Goal: Information Seeking & Learning: Learn about a topic

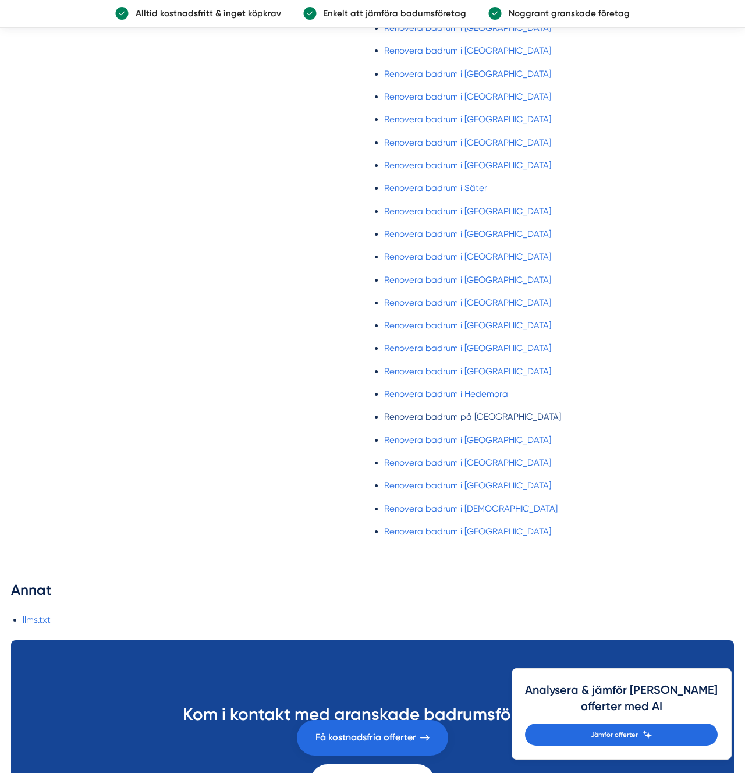
scroll to position [2975, 0]
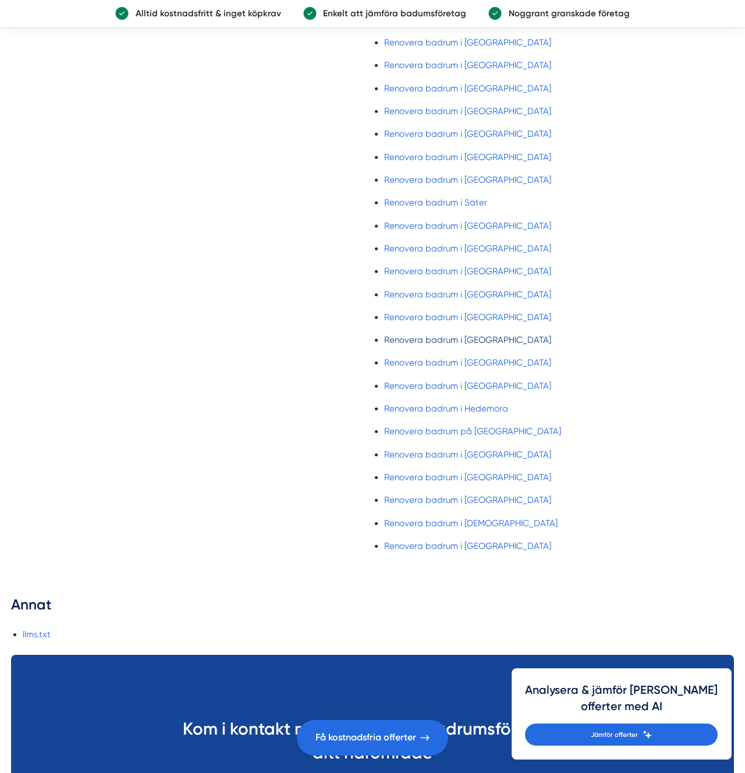
click at [494, 333] on link "Renovera badrum i [GEOGRAPHIC_DATA]" at bounding box center [559, 340] width 350 height 14
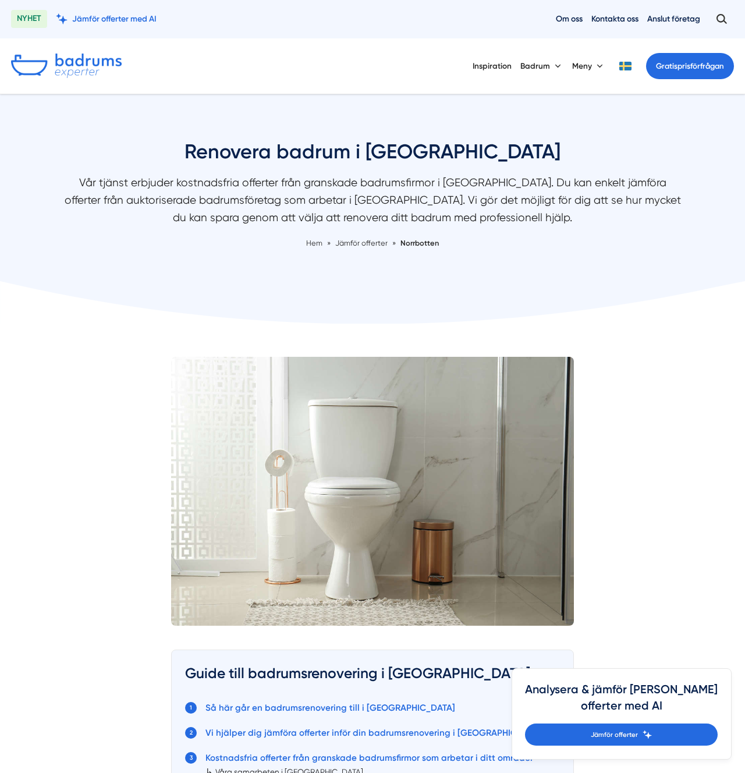
click at [374, 153] on h1 "Renovera badrum i [GEOGRAPHIC_DATA]" at bounding box center [372, 157] width 617 height 36
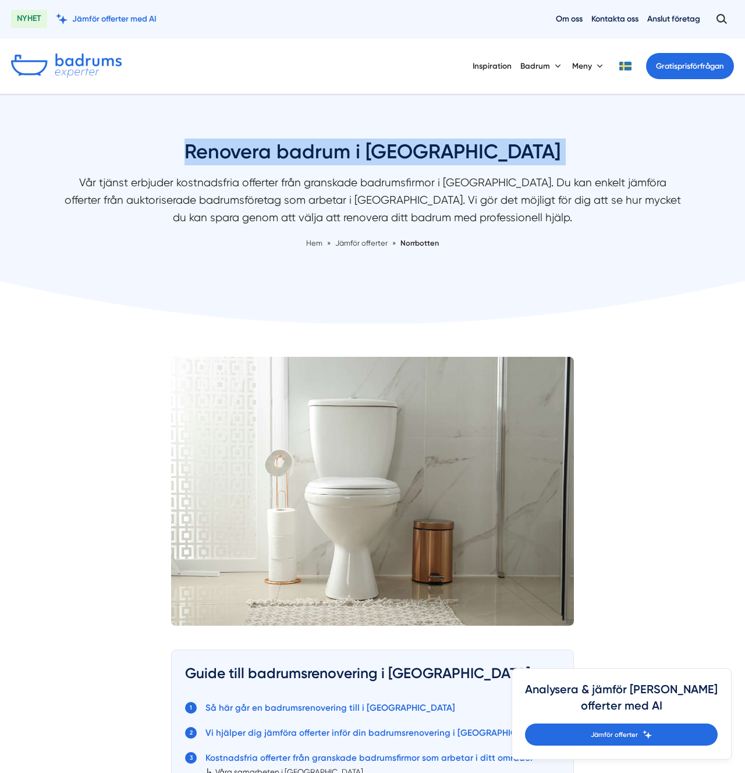
click at [374, 153] on h1 "Renovera badrum i [GEOGRAPHIC_DATA]" at bounding box center [372, 157] width 617 height 36
copy div "Renovera badrum i [GEOGRAPHIC_DATA]"
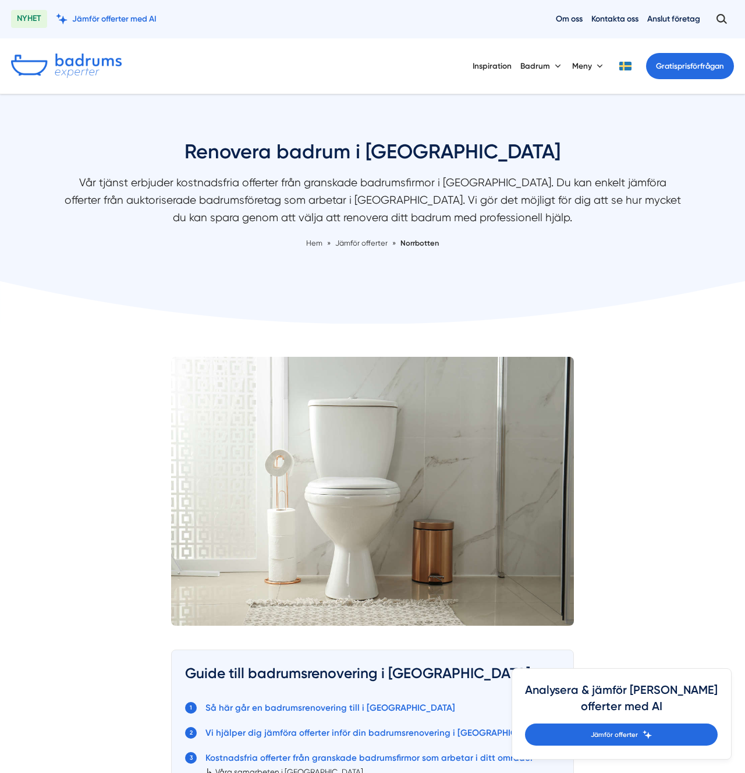
click at [523, 225] on p "Vår tjänst erbjuder kostnadsfria offerter från granskade badrumsfirmor i [GEOGR…" at bounding box center [372, 203] width 617 height 58
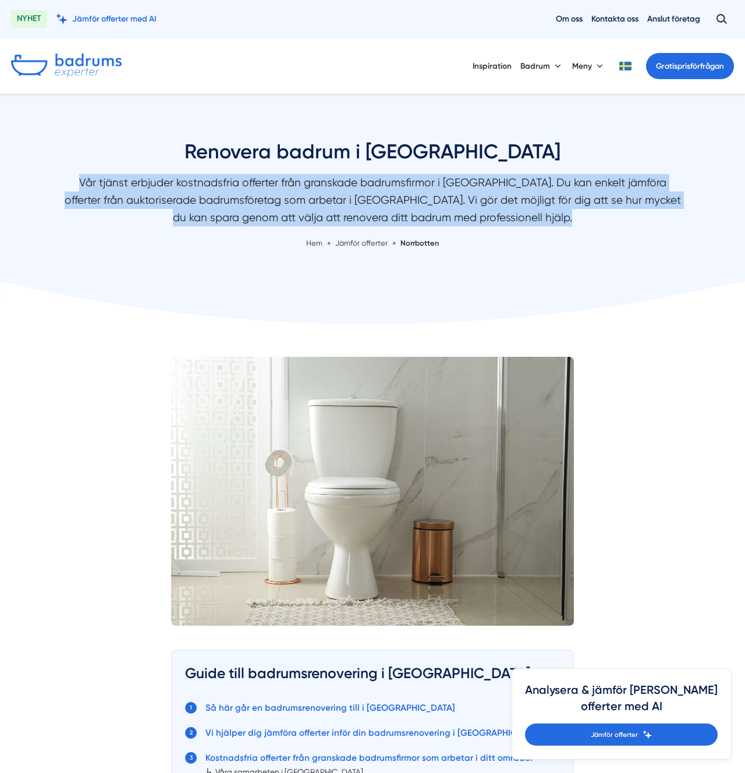
click at [523, 225] on p "Vår tjänst erbjuder kostnadsfria offerter från granskade badrumsfirmor i [GEOGR…" at bounding box center [372, 203] width 617 height 58
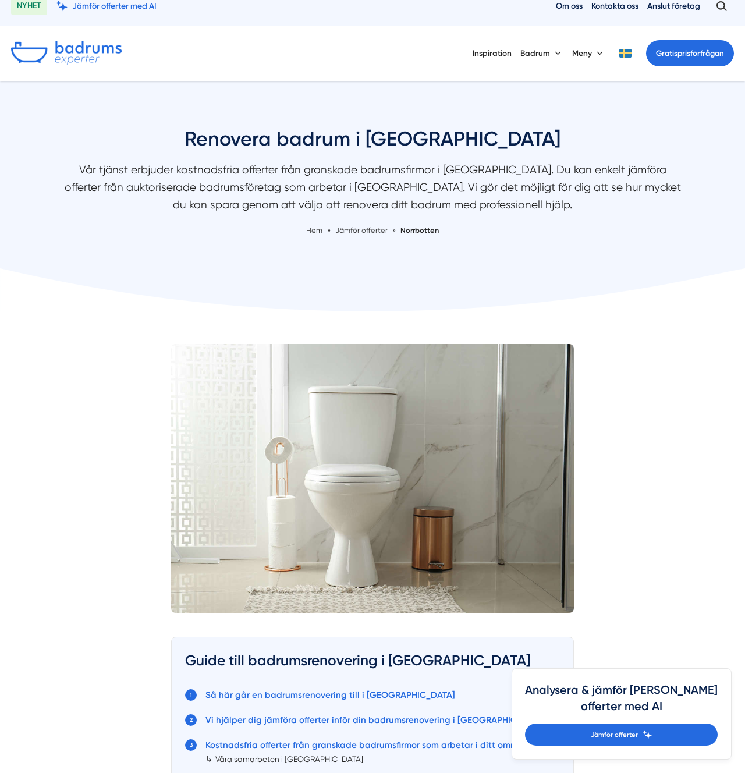
click at [548, 197] on p "Vår tjänst erbjuder kostnadsfria offerter från granskade badrumsfirmor i [GEOGR…" at bounding box center [372, 190] width 617 height 58
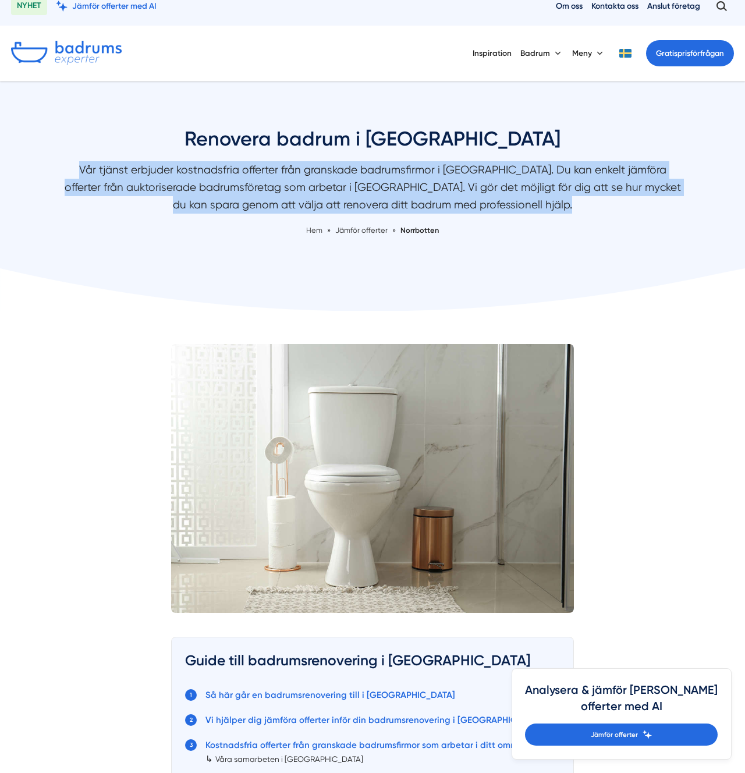
click at [548, 197] on p "Vår tjänst erbjuder kostnadsfria offerter från granskade badrumsfirmor i [GEOGR…" at bounding box center [372, 190] width 617 height 58
click at [544, 183] on p "Vår tjänst erbjuder kostnadsfria offerter från granskade badrumsfirmor i [GEOGR…" at bounding box center [372, 190] width 617 height 58
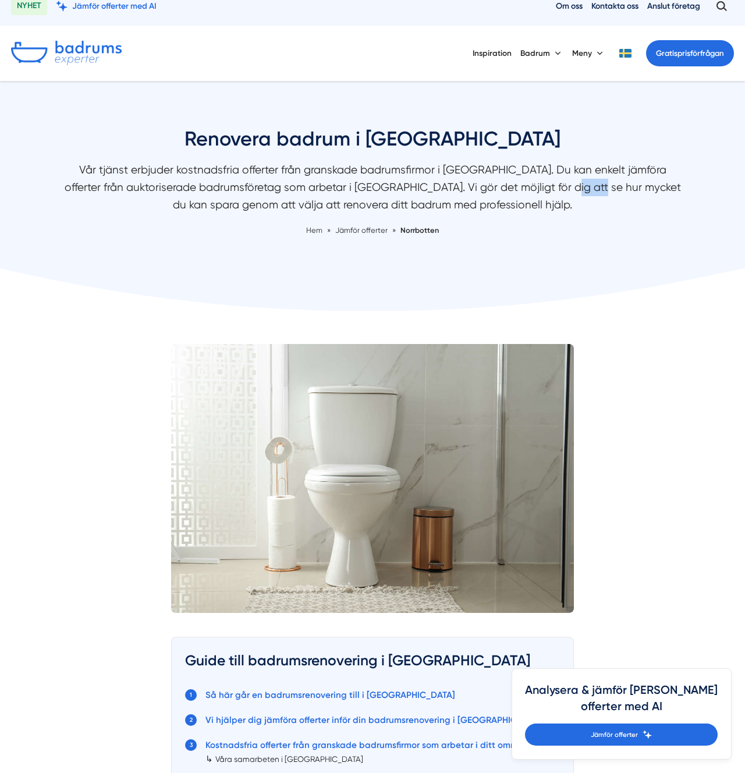
click at [544, 183] on p "Vår tjänst erbjuder kostnadsfria offerter från granskade badrumsfirmor i [GEOGR…" at bounding box center [372, 190] width 617 height 58
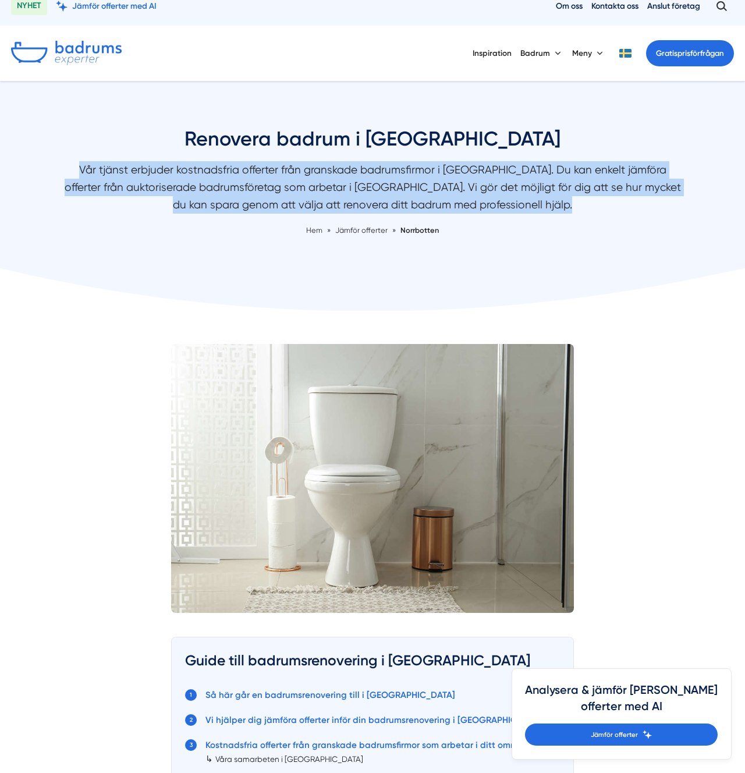
click at [544, 183] on p "Vår tjänst erbjuder kostnadsfria offerter från granskade badrumsfirmor i [GEOGR…" at bounding box center [372, 190] width 617 height 58
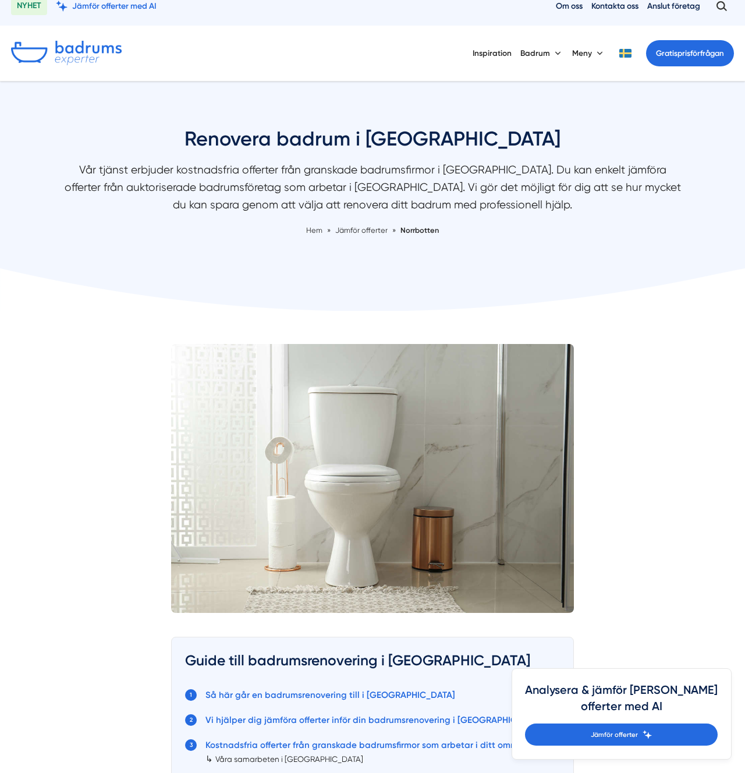
click at [584, 141] on h1 "Renovera badrum i [GEOGRAPHIC_DATA]" at bounding box center [372, 144] width 617 height 36
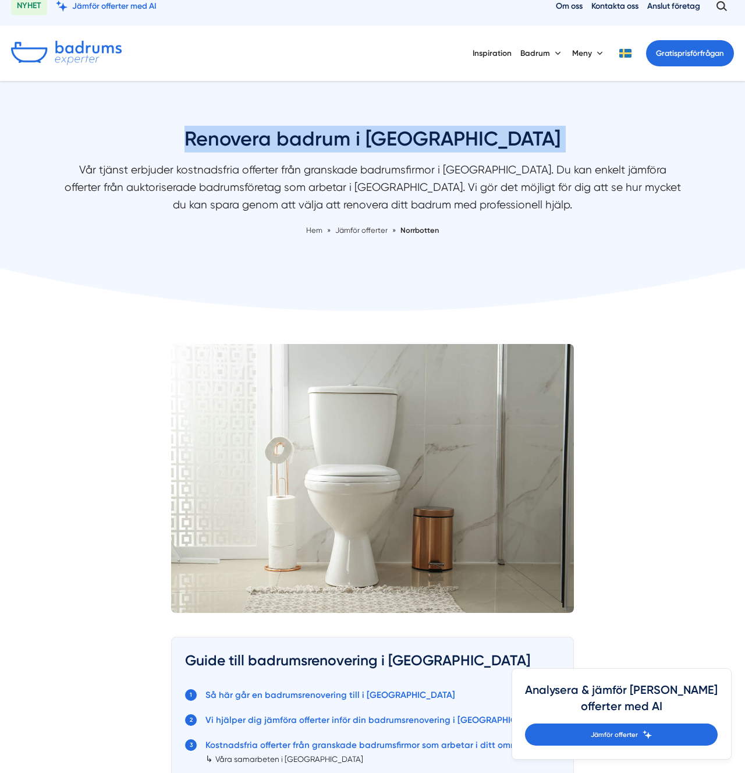
click at [584, 141] on h1 "Renovera badrum i [GEOGRAPHIC_DATA]" at bounding box center [372, 144] width 617 height 36
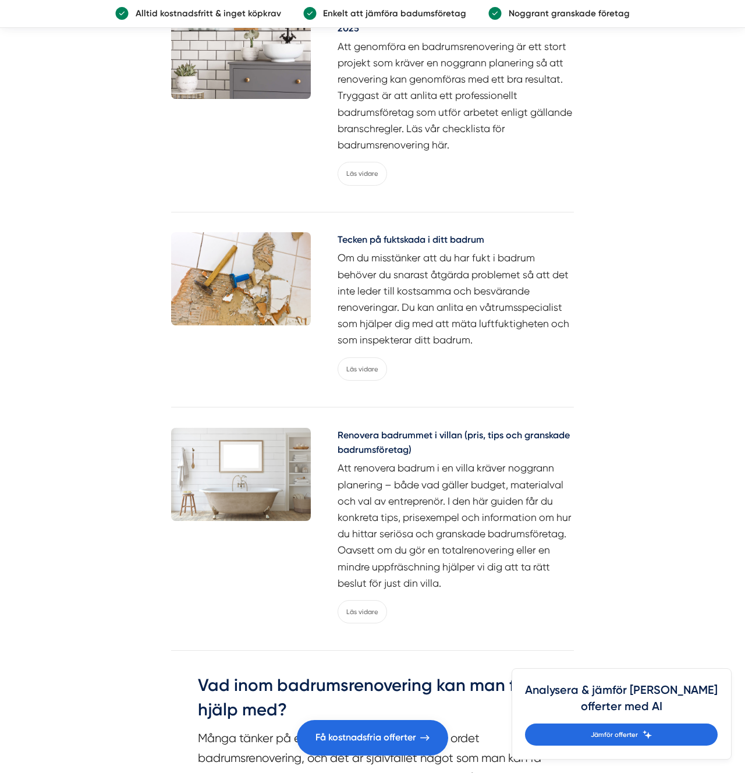
scroll to position [4280, 0]
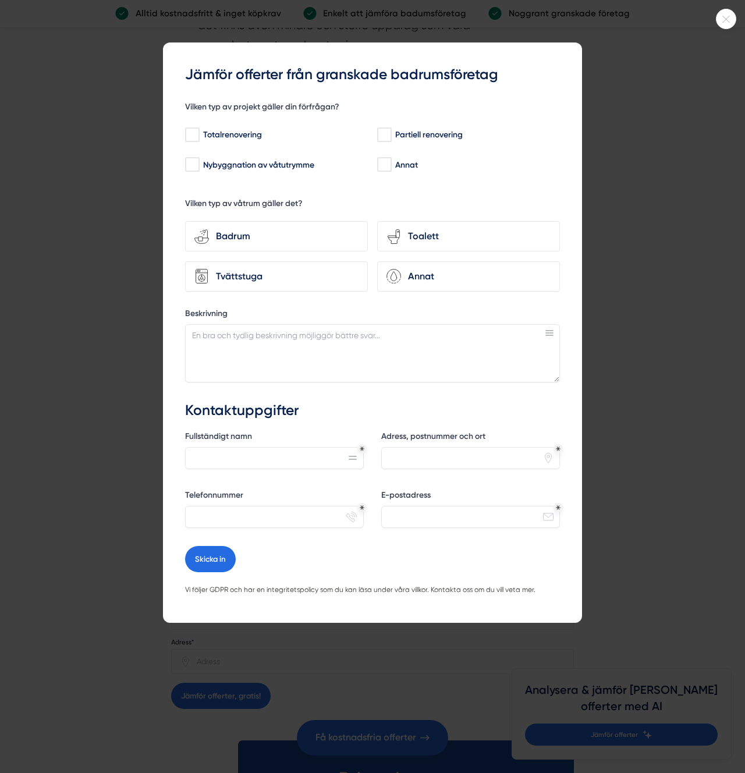
click at [43, 307] on div at bounding box center [372, 386] width 745 height 773
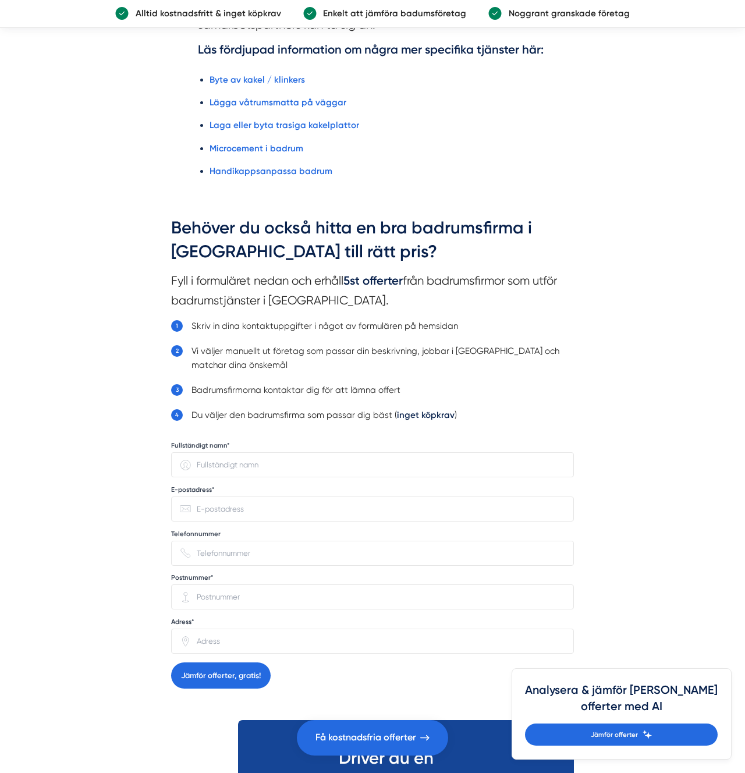
scroll to position [4303, 0]
